Goal: Task Accomplishment & Management: Use online tool/utility

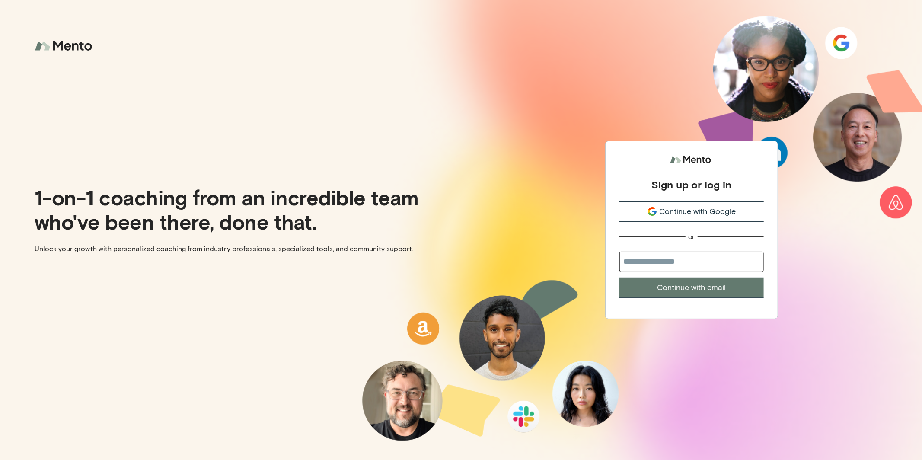
click at [684, 212] on span "Continue with Google" at bounding box center [697, 212] width 76 height 12
click at [683, 212] on span "Continue with Google" at bounding box center [697, 212] width 76 height 12
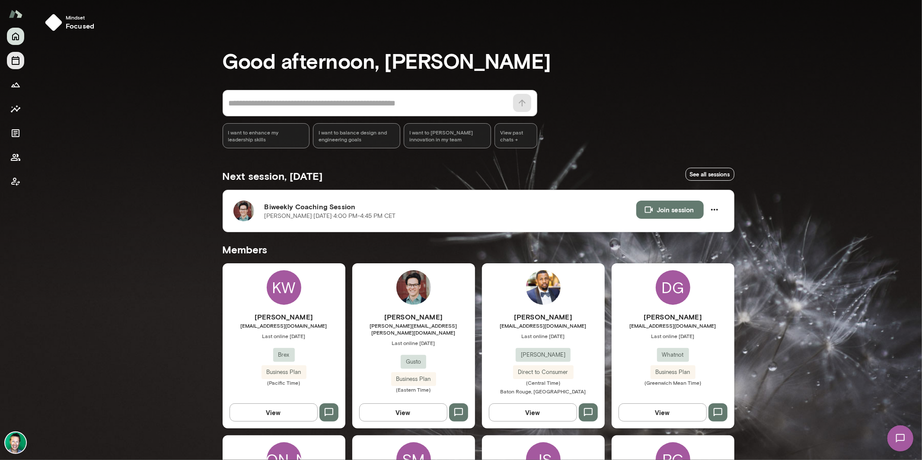
click at [22, 66] on button "Sessions" at bounding box center [15, 60] width 17 height 17
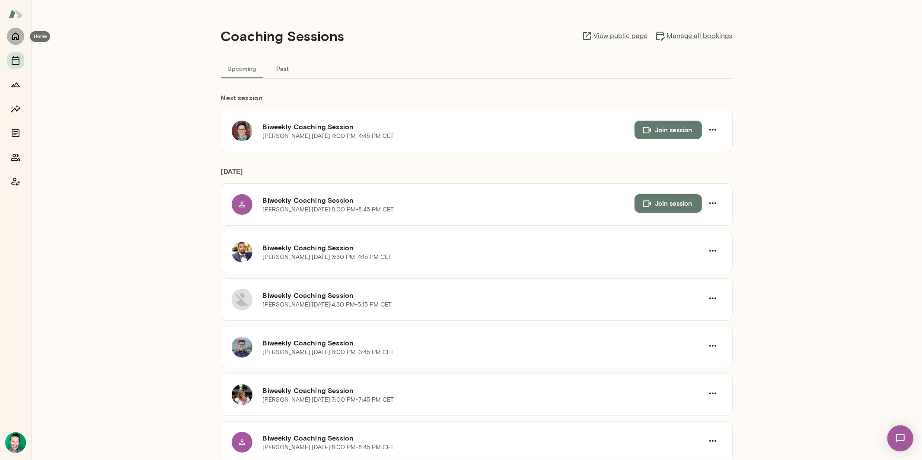
click at [13, 35] on icon "Home" at bounding box center [15, 37] width 7 height 8
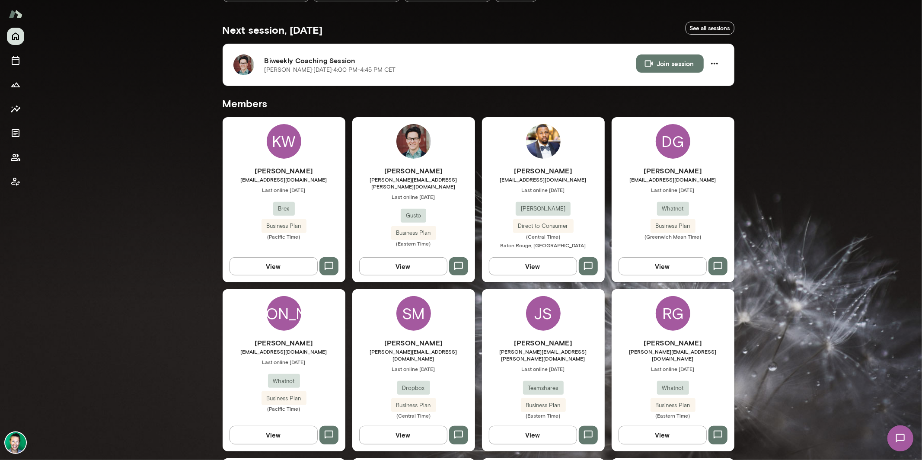
scroll to position [148, 0]
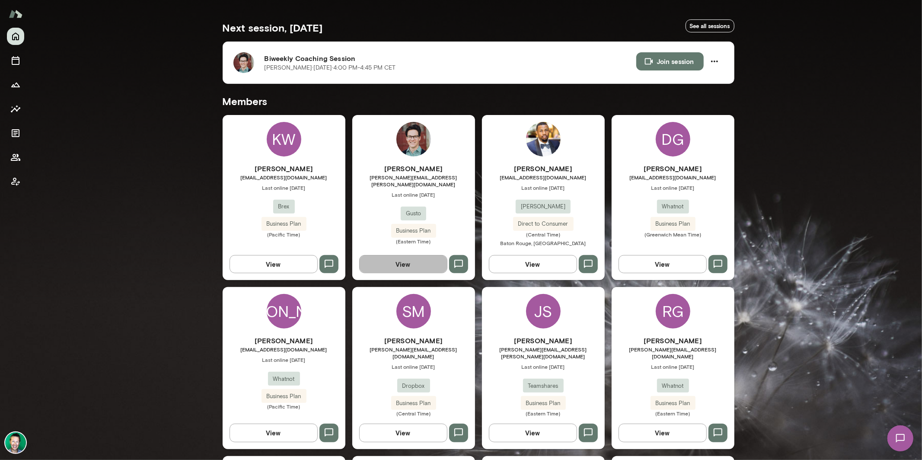
click at [393, 266] on button "View" at bounding box center [403, 264] width 88 height 18
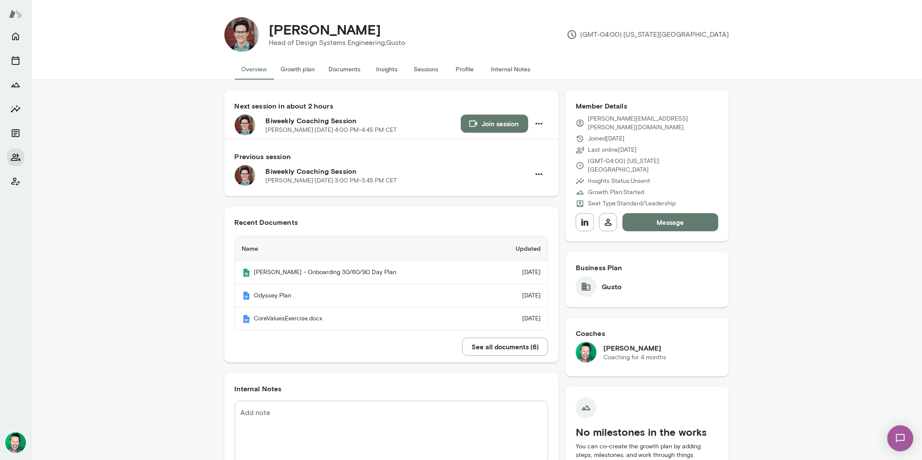
click at [506, 344] on button "See all documents ( 6 )" at bounding box center [505, 346] width 86 height 18
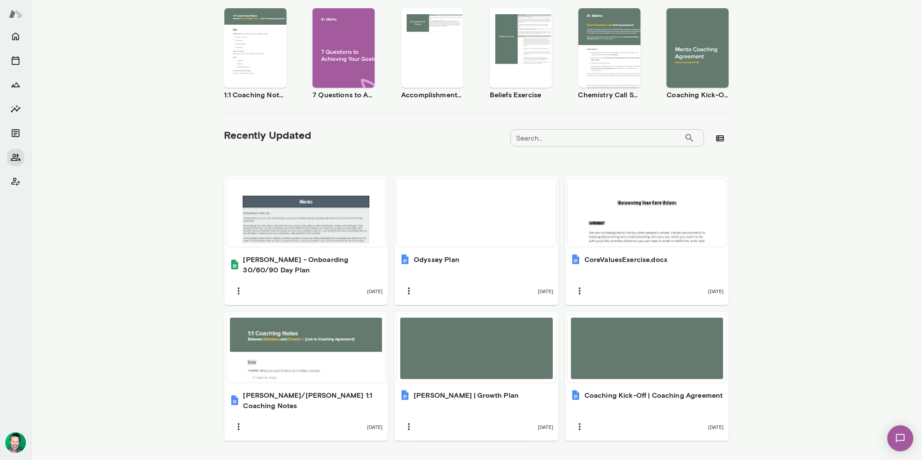
scroll to position [159, 0]
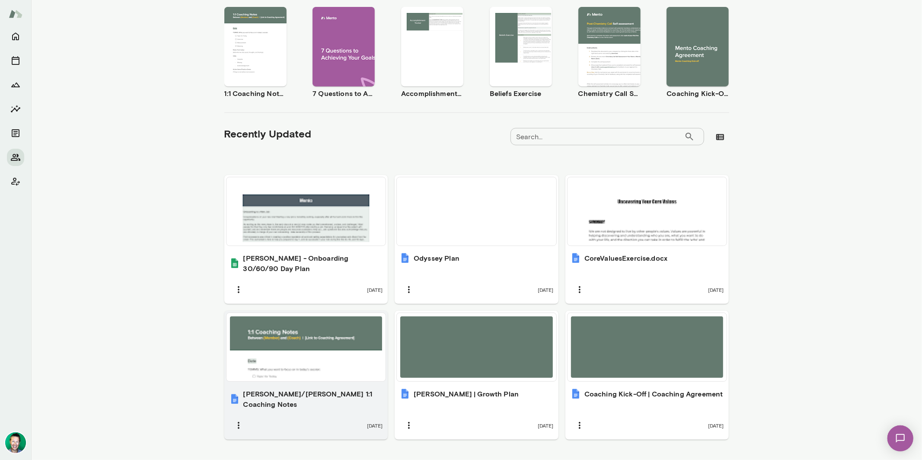
click at [309, 388] on h6 "[PERSON_NAME]/[PERSON_NAME] 1:1 Coaching Notes" at bounding box center [313, 398] width 140 height 21
